Goal: Find contact information: Find contact information

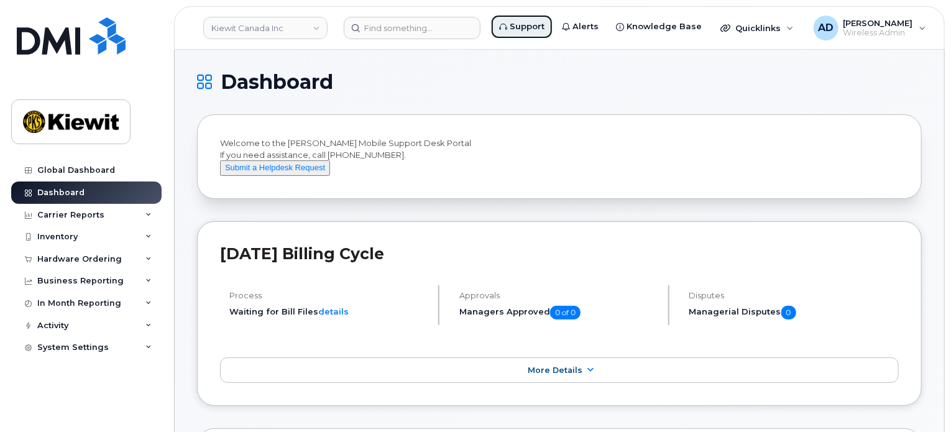
click at [544, 19] on link "Support" at bounding box center [521, 26] width 63 height 25
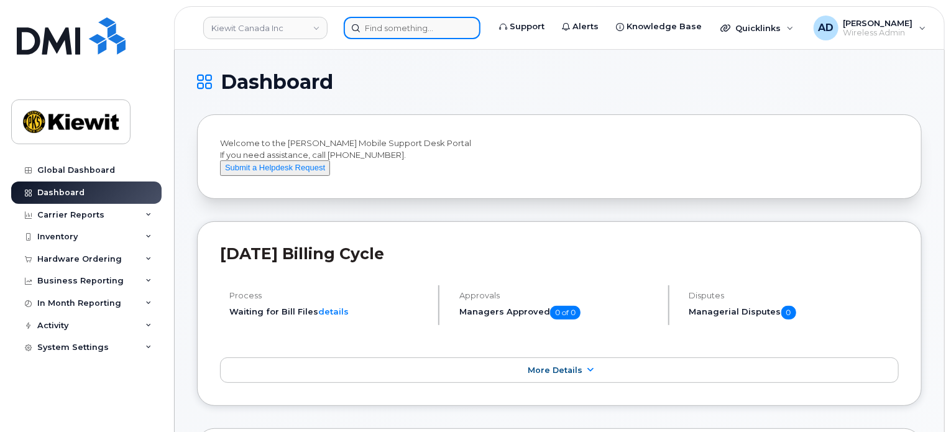
click at [441, 27] on input at bounding box center [412, 28] width 137 height 22
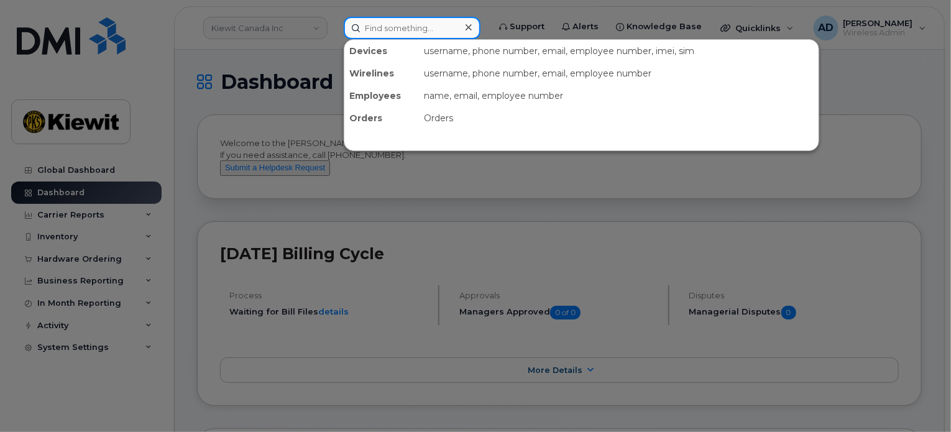
paste input "7076573592"
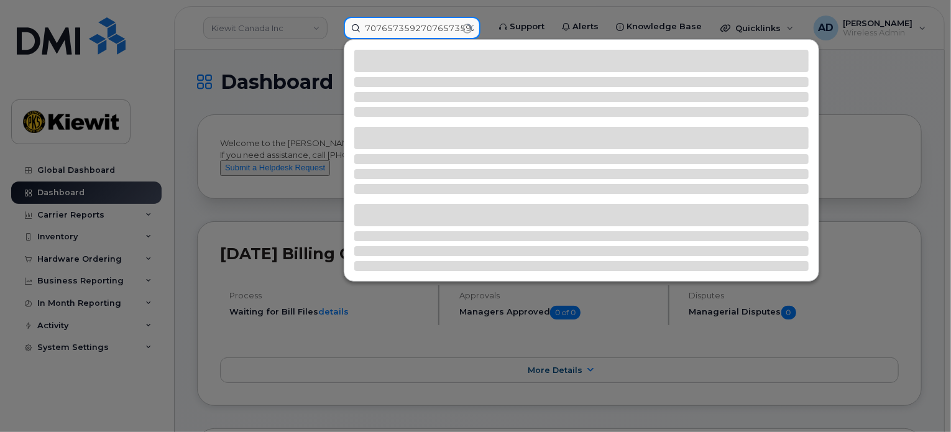
paste input
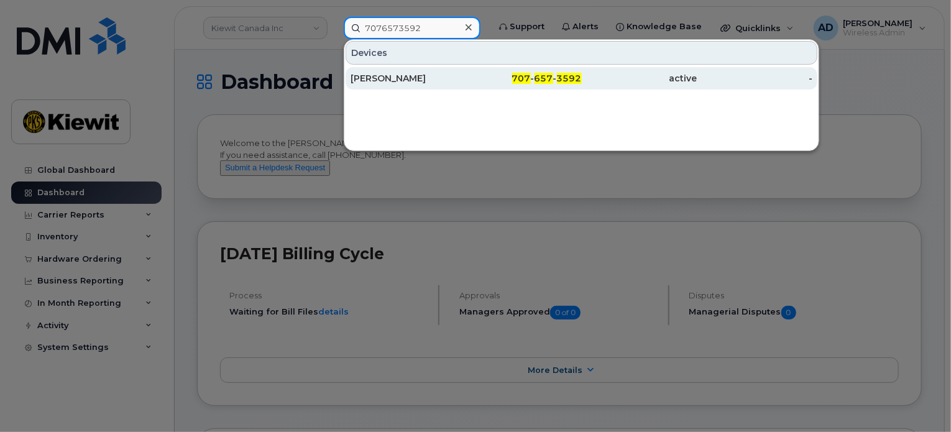
type input "7076573592"
click at [454, 81] on div "[PERSON_NAME]" at bounding box center [408, 78] width 116 height 12
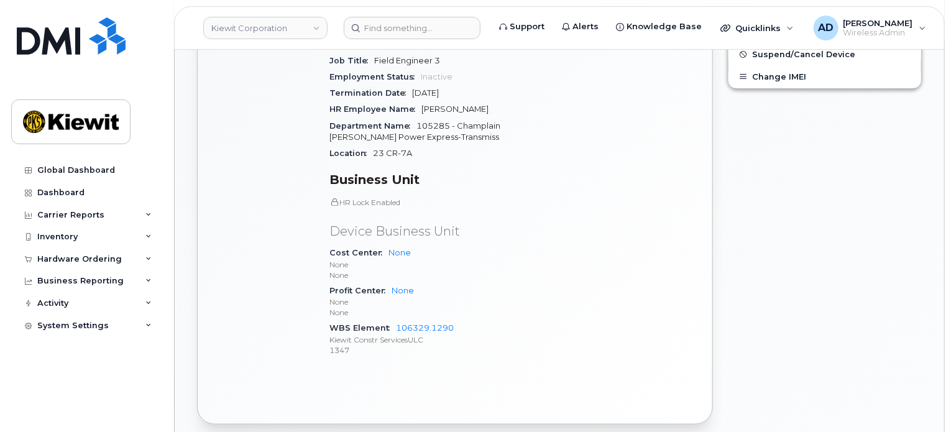
scroll to position [602, 0]
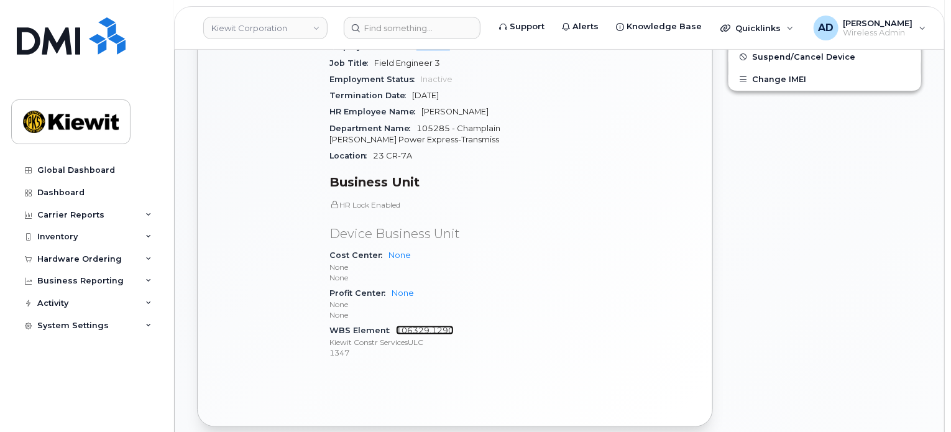
click at [429, 326] on link "106329.1290" at bounding box center [425, 330] width 58 height 9
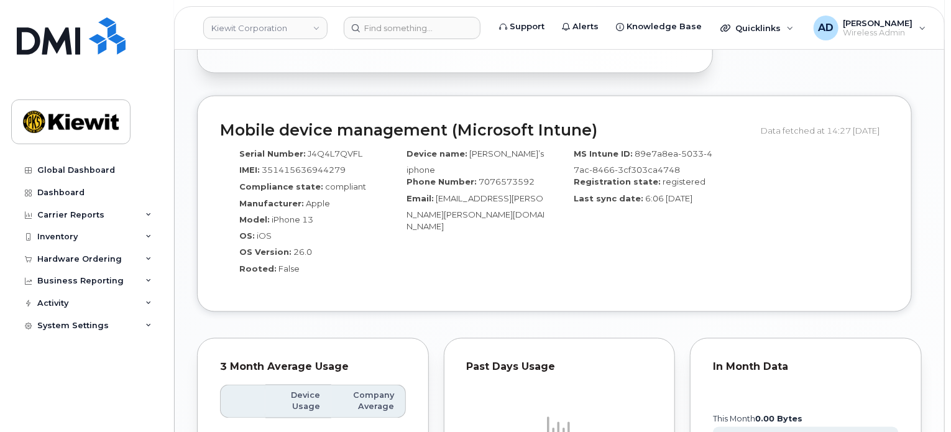
scroll to position [980, 0]
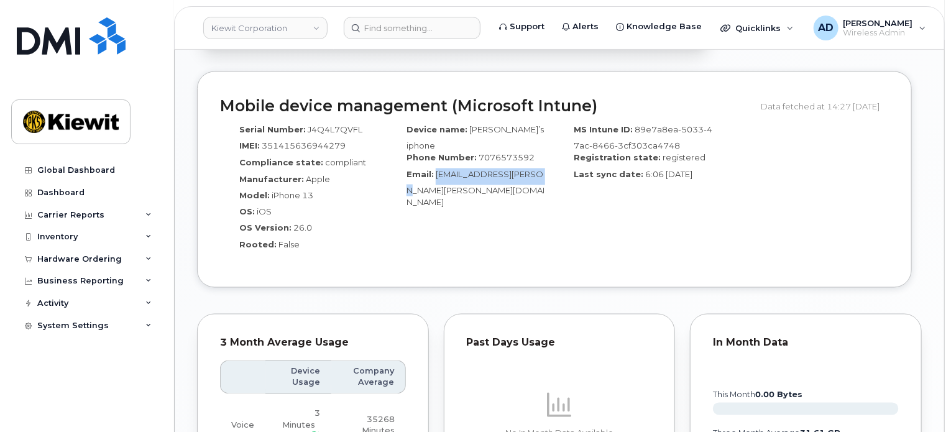
drag, startPoint x: 532, startPoint y: 155, endPoint x: 434, endPoint y: 151, distance: 97.6
click at [434, 168] on div "Email: Guian.Avila@kiewit.com" at bounding box center [470, 188] width 148 height 40
copy span "Guian.Avila@kiewit.com"
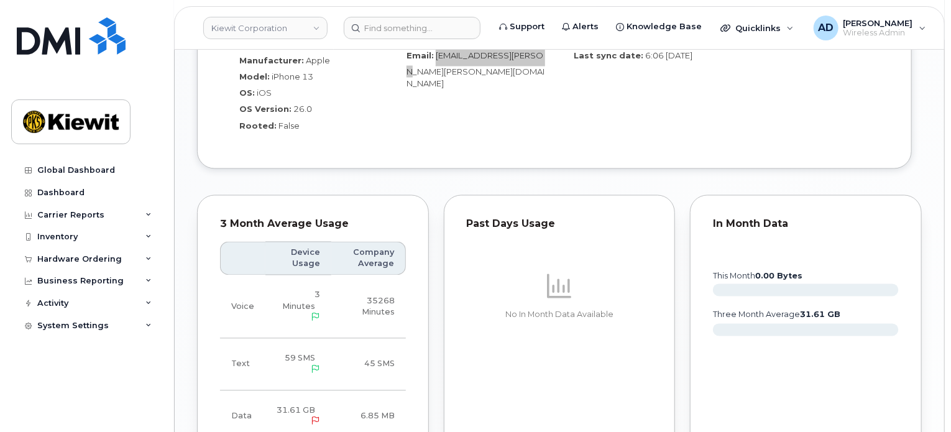
scroll to position [1226, 0]
